Goal: Find specific page/section: Find specific page/section

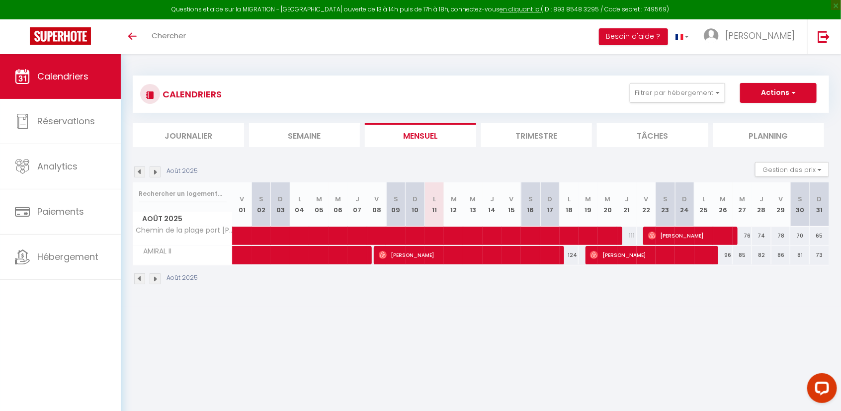
click at [152, 275] on img at bounding box center [155, 278] width 11 height 11
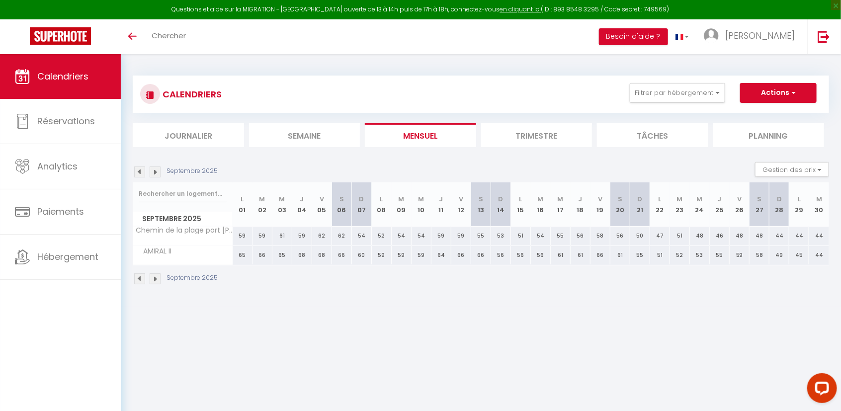
click at [152, 275] on img at bounding box center [155, 278] width 11 height 11
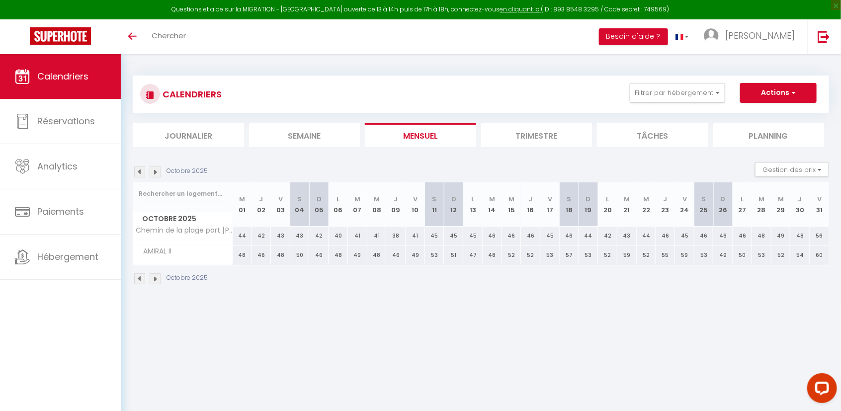
click at [152, 275] on img at bounding box center [155, 278] width 11 height 11
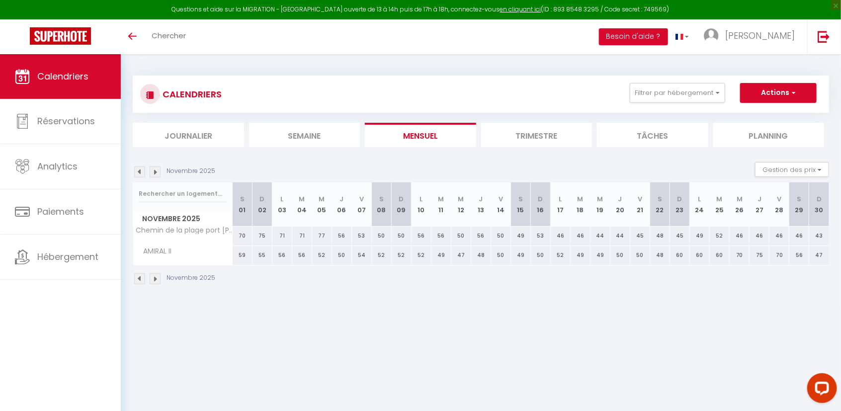
click at [139, 275] on img at bounding box center [139, 278] width 11 height 11
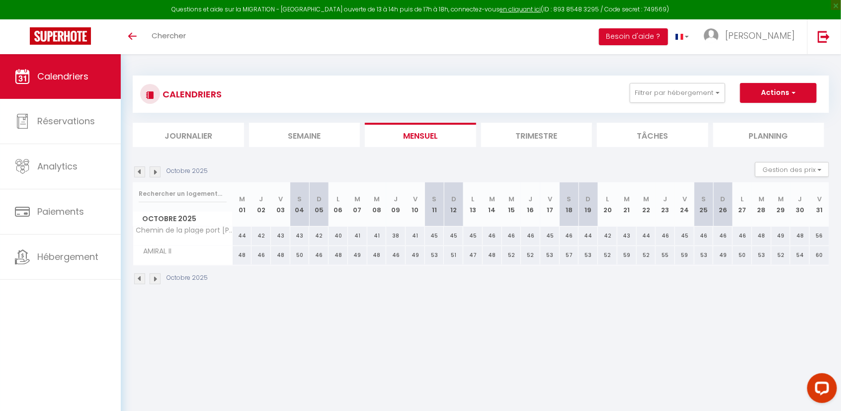
click at [139, 275] on img at bounding box center [139, 278] width 11 height 11
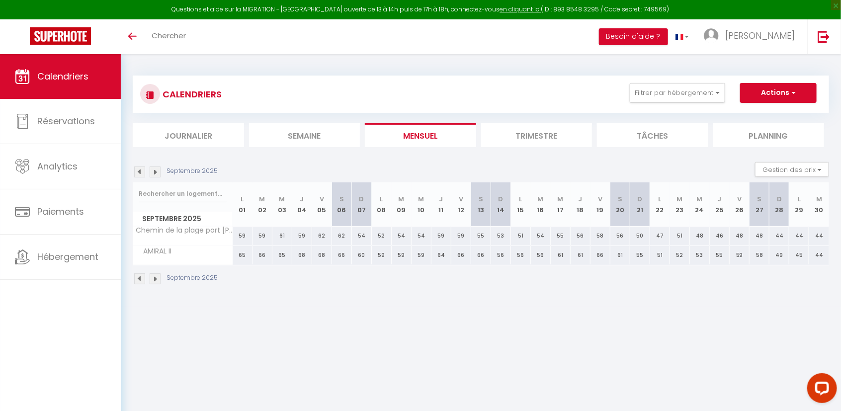
click at [139, 275] on img at bounding box center [139, 278] width 11 height 11
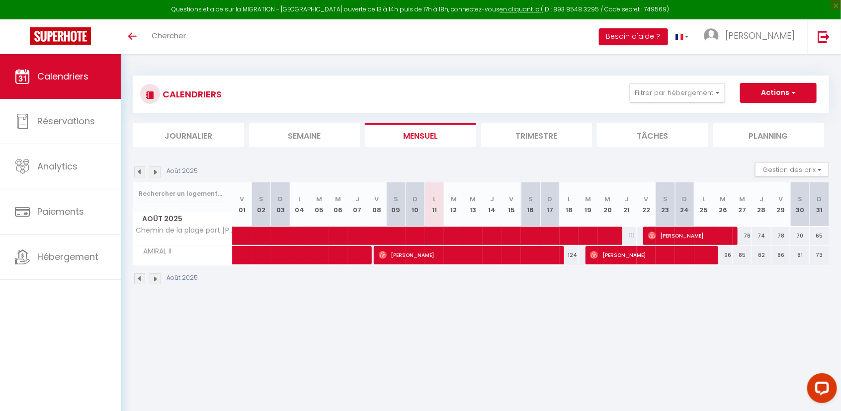
click at [136, 278] on img at bounding box center [139, 278] width 11 height 11
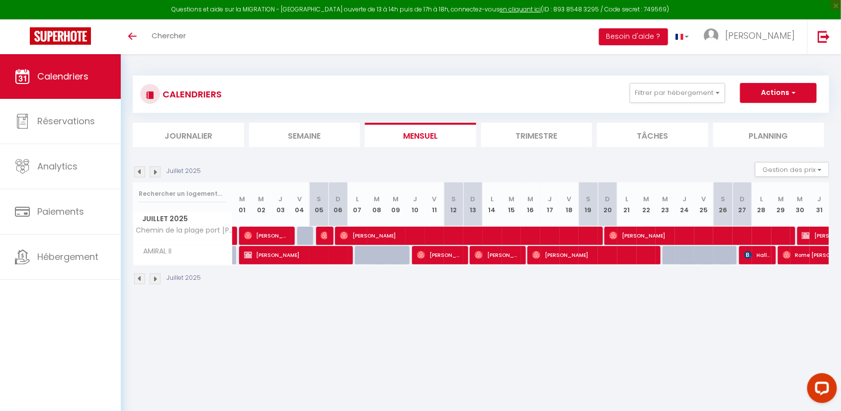
click at [136, 278] on img at bounding box center [139, 278] width 11 height 11
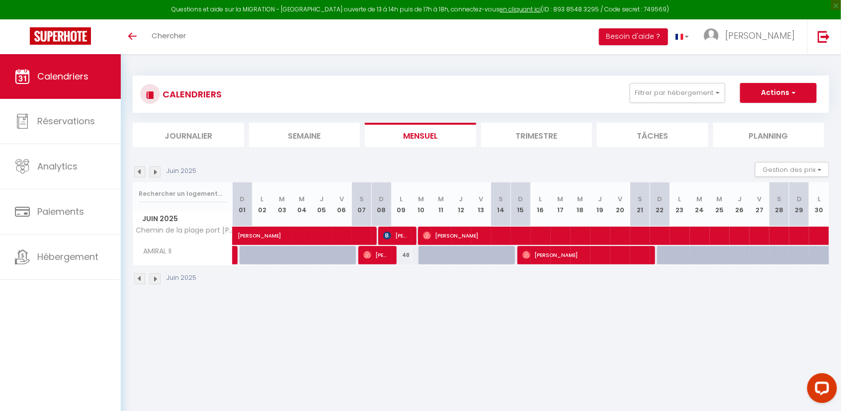
click at [136, 278] on img at bounding box center [139, 278] width 11 height 11
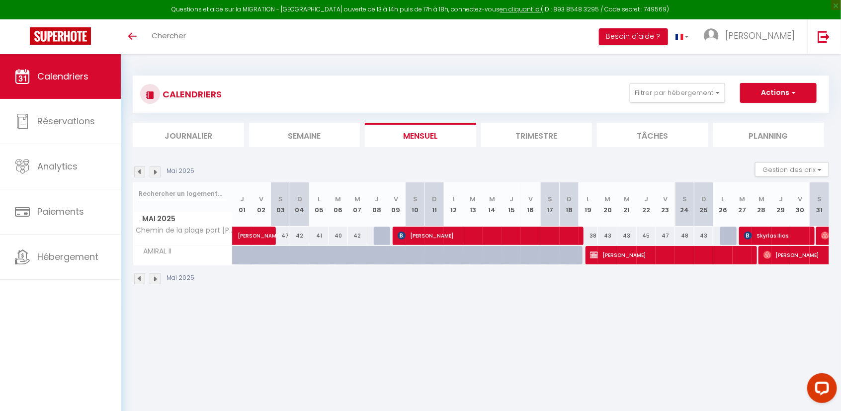
click at [136, 278] on img at bounding box center [139, 278] width 11 height 11
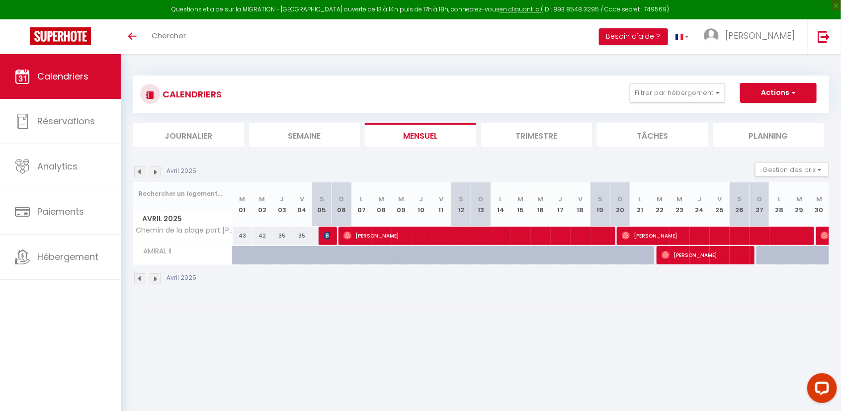
click at [155, 278] on img at bounding box center [155, 278] width 11 height 11
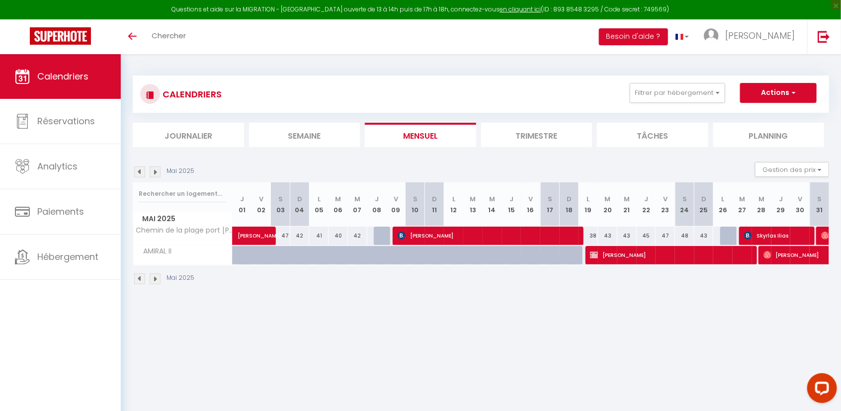
click at [155, 278] on img at bounding box center [155, 278] width 11 height 11
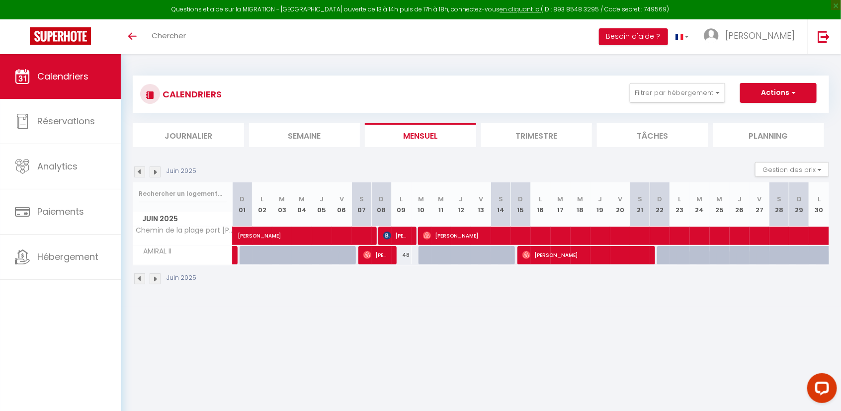
click at [139, 278] on img at bounding box center [139, 278] width 11 height 11
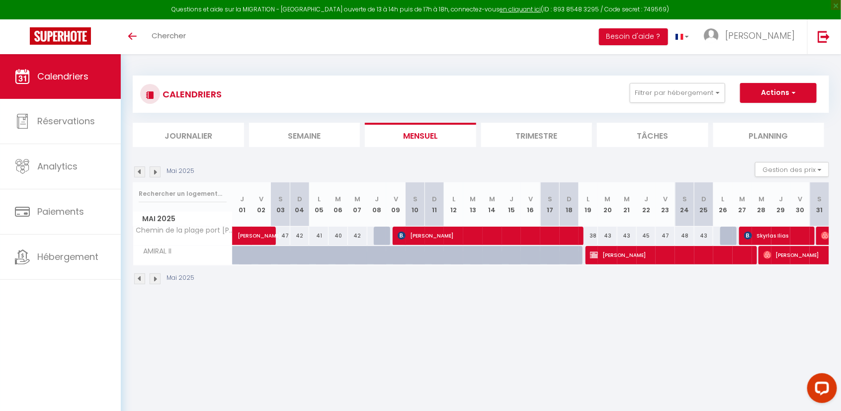
click at [139, 278] on img at bounding box center [139, 278] width 11 height 11
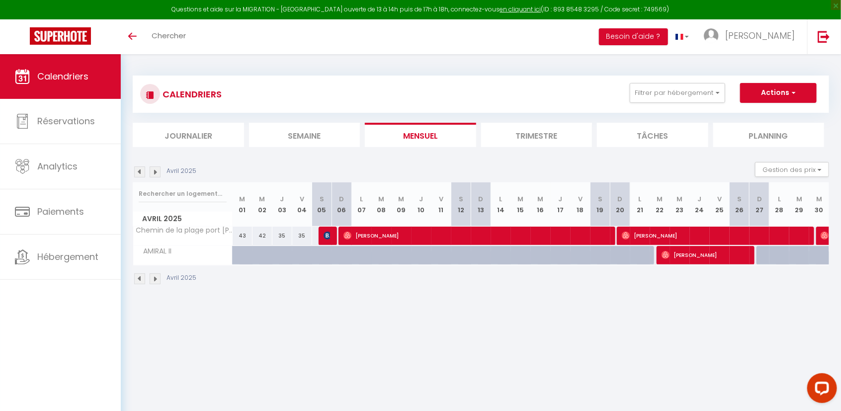
click at [139, 278] on img at bounding box center [139, 278] width 11 height 11
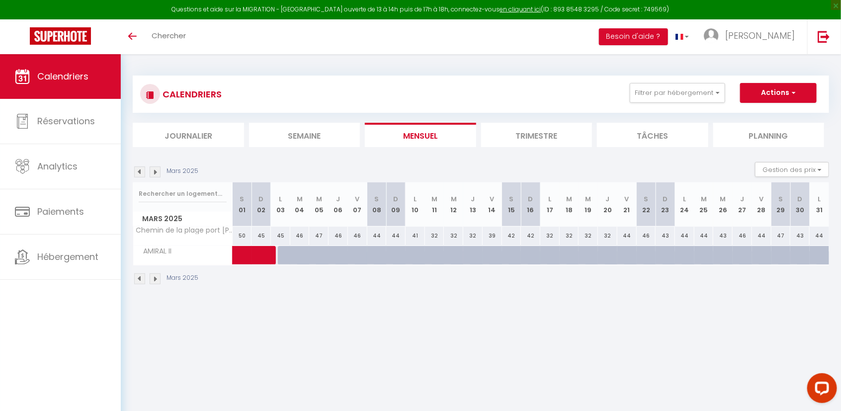
click at [139, 278] on img at bounding box center [139, 278] width 11 height 11
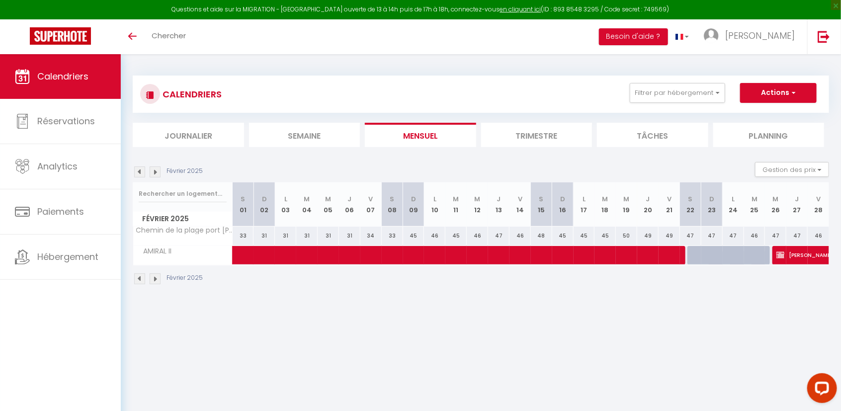
click at [139, 278] on img at bounding box center [139, 278] width 11 height 11
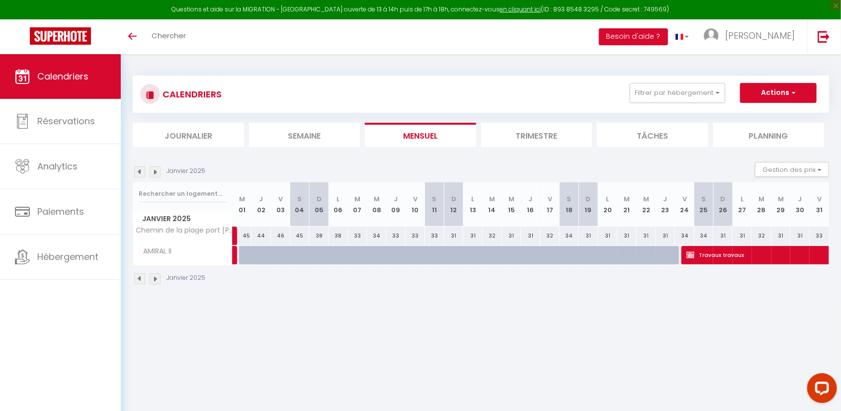
click at [139, 278] on img at bounding box center [139, 278] width 11 height 11
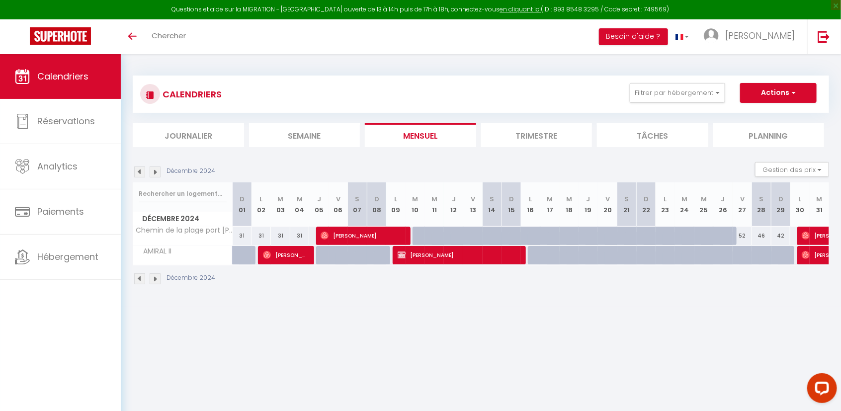
click at [139, 278] on img at bounding box center [139, 278] width 11 height 11
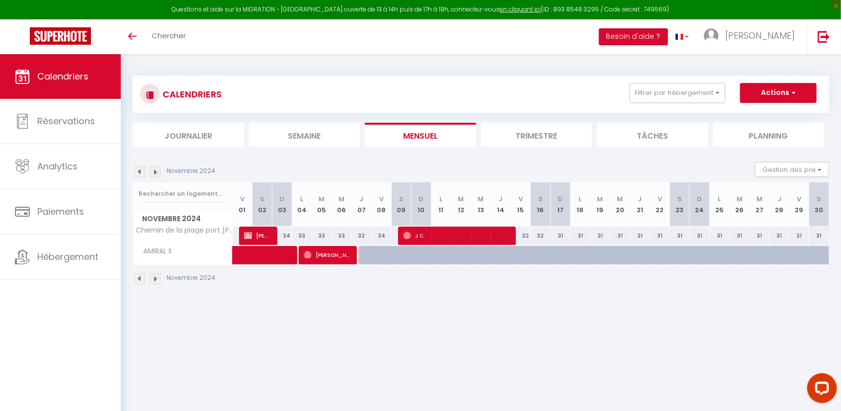
click at [139, 278] on img at bounding box center [139, 278] width 11 height 11
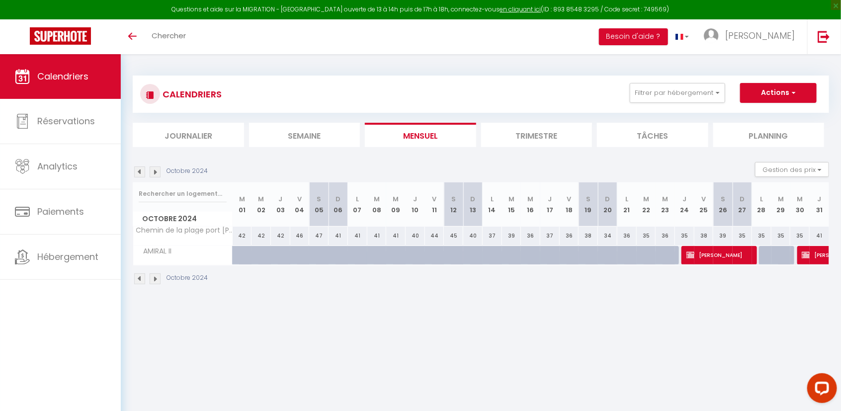
click at [139, 278] on img at bounding box center [139, 278] width 11 height 11
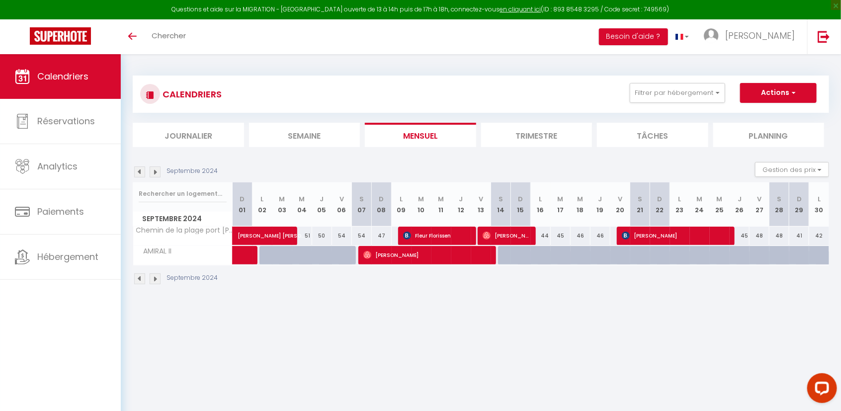
click at [139, 278] on img at bounding box center [139, 278] width 11 height 11
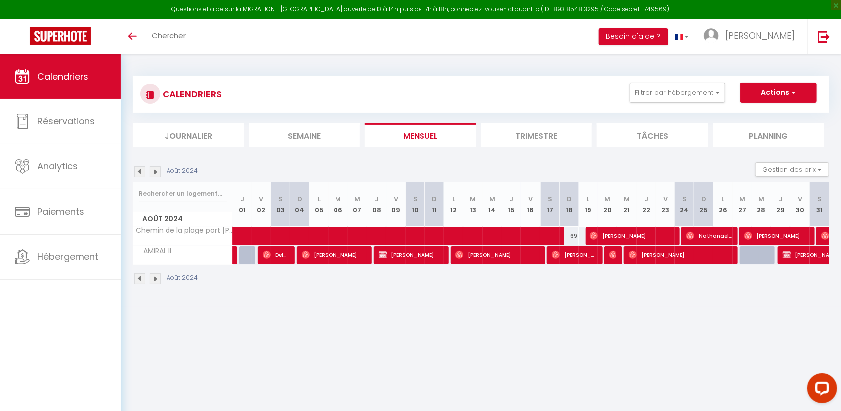
click at [147, 274] on div "Août 2024" at bounding box center [167, 278] width 68 height 11
click at [151, 279] on img at bounding box center [155, 278] width 11 height 11
